Goal: Obtain resource: Obtain resource

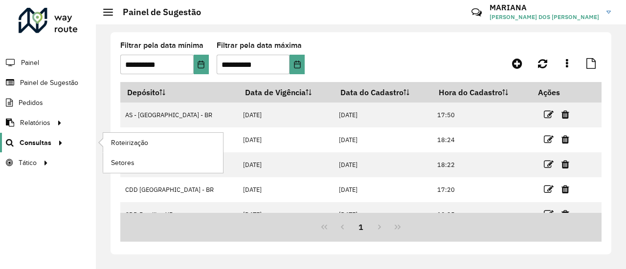
click at [61, 146] on div at bounding box center [58, 143] width 15 height 10
click at [47, 144] on span "Consultas" at bounding box center [36, 143] width 32 height 10
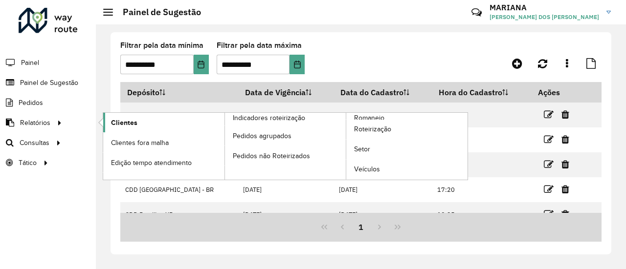
click at [123, 118] on span "Clientes" at bounding box center [124, 123] width 26 height 10
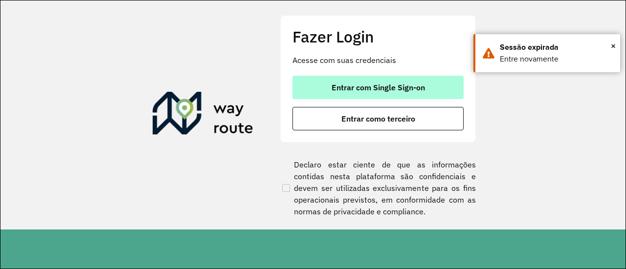
click at [369, 89] on span "Entrar com Single Sign-on" at bounding box center [377, 88] width 93 height 8
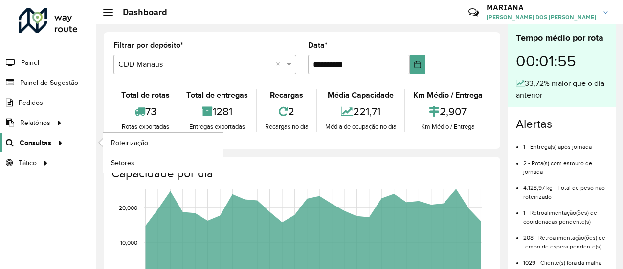
click at [55, 139] on icon at bounding box center [59, 142] width 8 height 15
click at [117, 142] on span "Roteirização" at bounding box center [131, 143] width 40 height 10
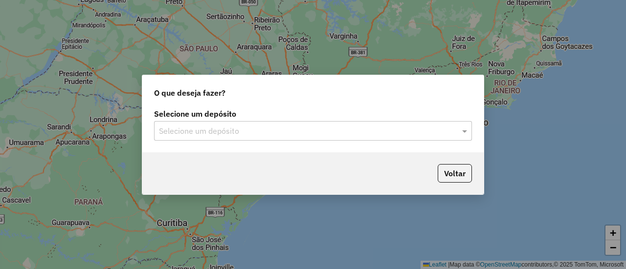
click at [369, 133] on input "text" at bounding box center [303, 132] width 288 height 12
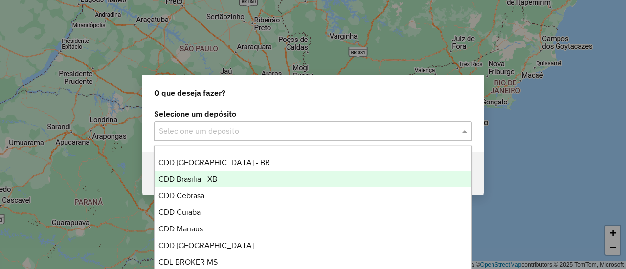
scroll to position [99, 0]
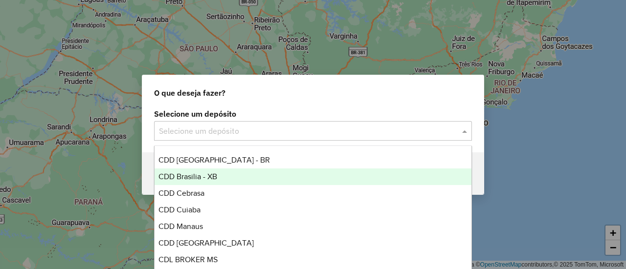
click at [315, 176] on div "CDD Brasilia - XB" at bounding box center [312, 177] width 316 height 17
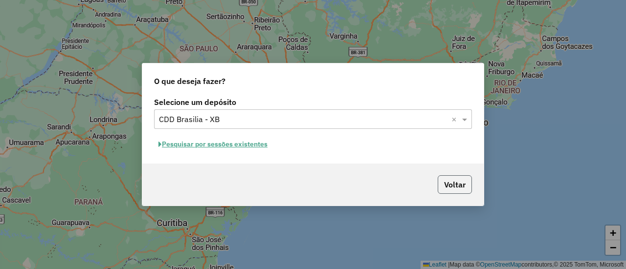
click at [464, 188] on button "Voltar" at bounding box center [454, 184] width 34 height 19
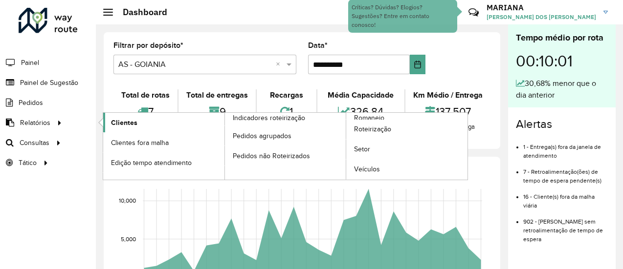
click at [113, 118] on span "Clientes" at bounding box center [124, 123] width 26 height 10
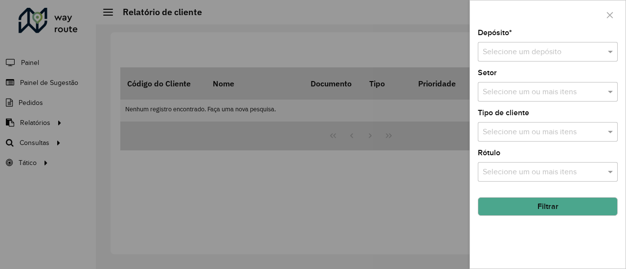
click at [492, 47] on input "text" at bounding box center [537, 52] width 110 height 12
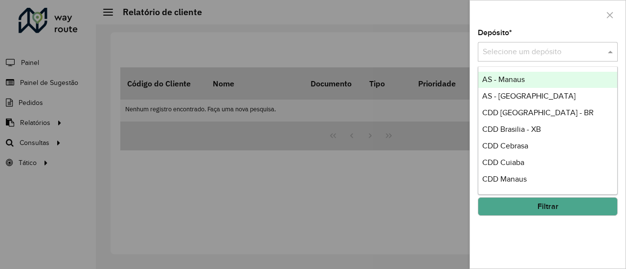
scroll to position [73, 0]
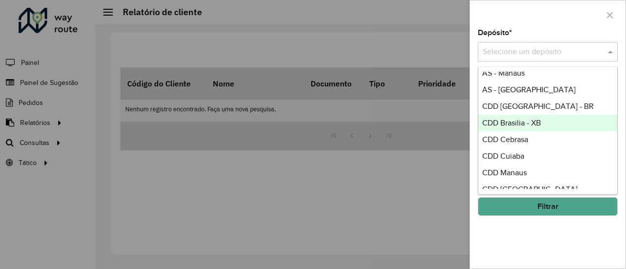
click at [539, 120] on span "CDD Brasilia - XB" at bounding box center [511, 123] width 59 height 8
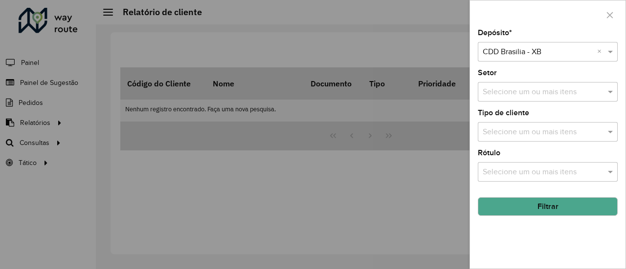
click at [539, 209] on button "Filtrar" at bounding box center [547, 206] width 140 height 19
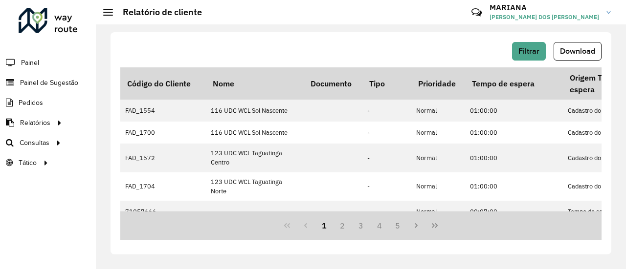
click at [589, 57] on button "Download" at bounding box center [577, 51] width 48 height 19
